Goal: Task Accomplishment & Management: Use online tool/utility

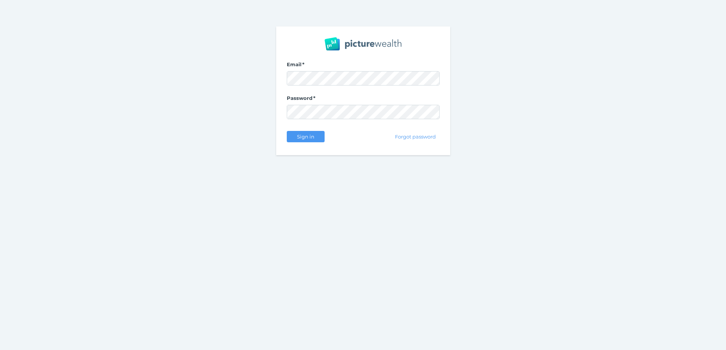
click at [720, 84] on div "Email Password Sign in Forgot password" at bounding box center [363, 91] width 726 height 182
click at [0, 350] on nordpass-portal at bounding box center [0, 350] width 0 height 0
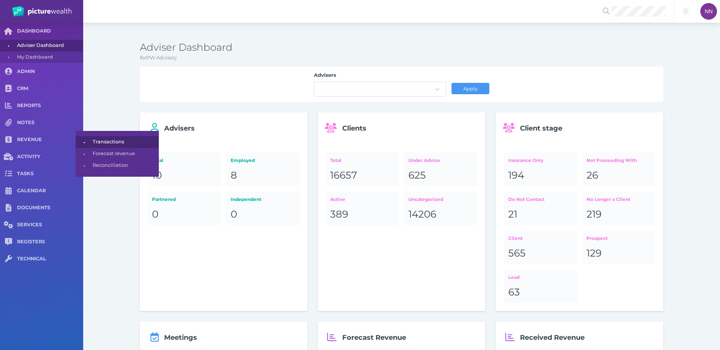
click at [115, 141] on span "Transactions" at bounding box center [125, 142] width 64 height 12
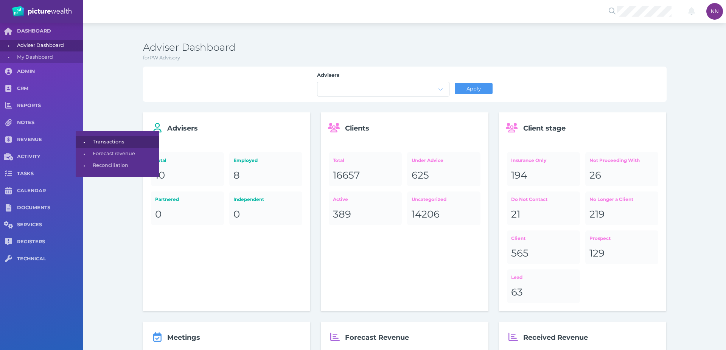
select select "25"
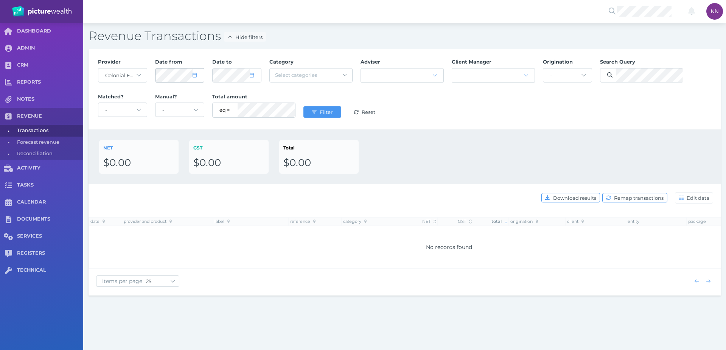
click at [199, 73] on span at bounding box center [198, 75] width 11 height 6
select select "2025"
click at [243, 151] on button "19" at bounding box center [241, 151] width 13 height 13
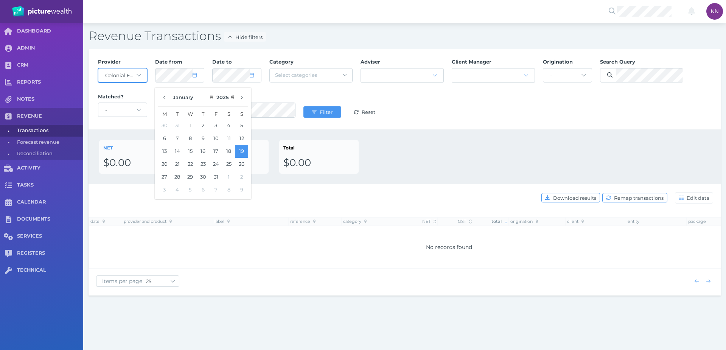
click at [137, 81] on select "- Acuity Fee Revenue Acuity Trustee Advocate Private Wealth Pty Ltd AIA Austral…" at bounding box center [122, 75] width 48 height 14
select select "null"
click at [98, 68] on select "- Acuity Fee Revenue Acuity Trustee Advocate Private Wealth Pty Ltd AIA Austral…" at bounding box center [122, 75] width 48 height 14
click at [255, 75] on span at bounding box center [255, 75] width 11 height 6
select select "8"
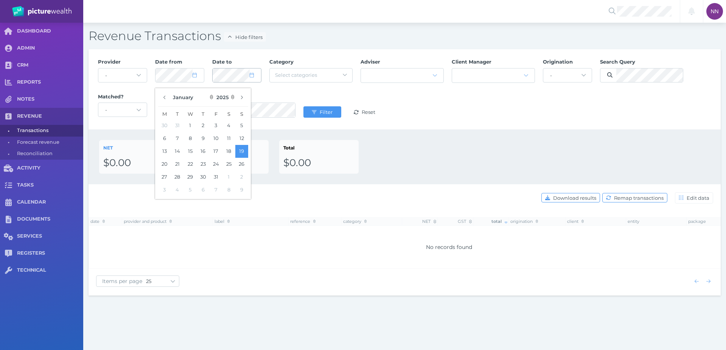
select select "2025"
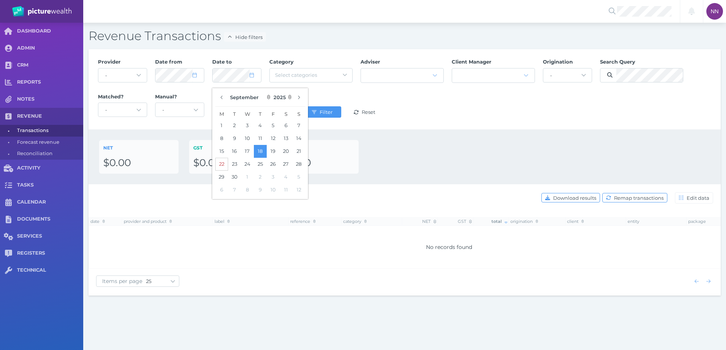
click at [223, 164] on button "22" at bounding box center [221, 164] width 13 height 13
click at [712, 132] on div "NET $0.00 GST $0.00 Total $0.00" at bounding box center [405, 156] width 632 height 55
click at [623, 64] on span "Search Query" at bounding box center [617, 62] width 35 height 6
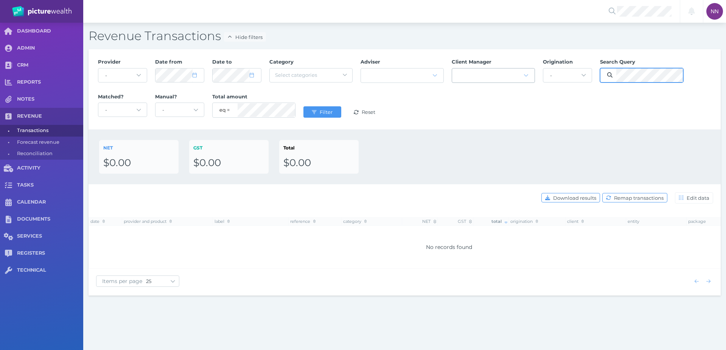
click at [524, 69] on div "Provider - Acuity Fee Revenue Acuity Trustee Advocate Private Wealth Pty Ltd AI…" at bounding box center [405, 89] width 622 height 70
click at [323, 106] on button "Filter" at bounding box center [322, 111] width 38 height 11
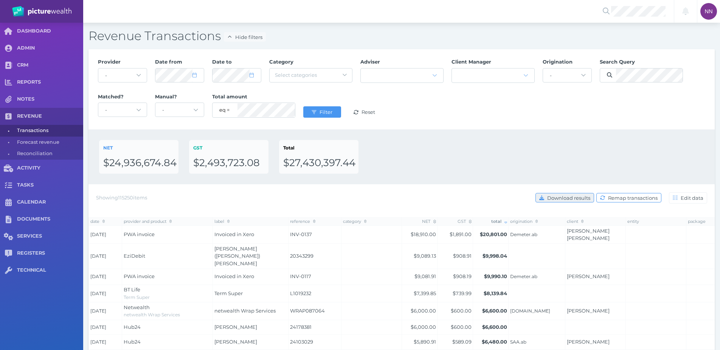
click at [579, 198] on span "Download results" at bounding box center [570, 198] width 48 height 6
click at [472, 160] on div "NET $24,936,674.84 GST $2,493,723.08 Total $27,430,397.44" at bounding box center [401, 157] width 605 height 34
